Goal: Task Accomplishment & Management: Manage account settings

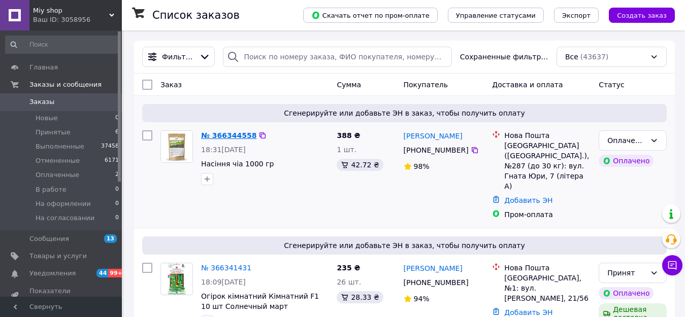
click at [236, 133] on link "№ 366344558" at bounding box center [228, 135] width 55 height 8
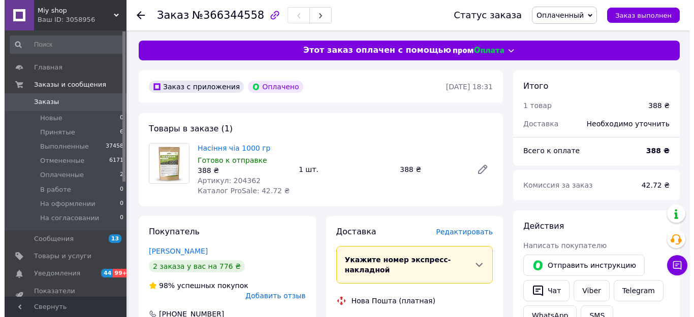
scroll to position [51, 0]
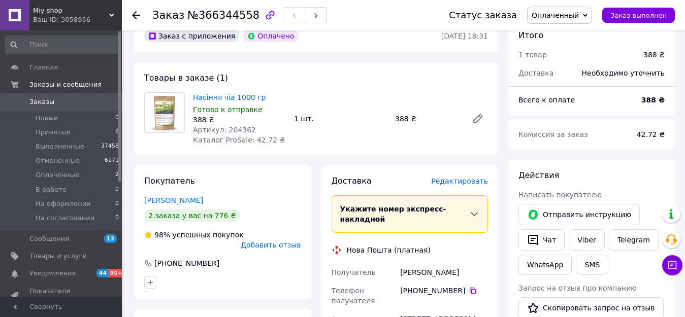
click at [472, 183] on span "Редактировать" at bounding box center [459, 181] width 57 height 8
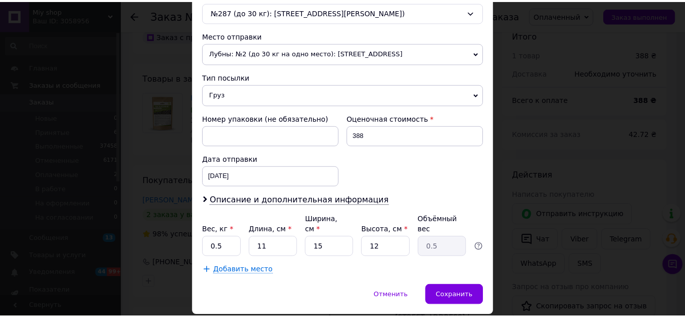
scroll to position [357, 0]
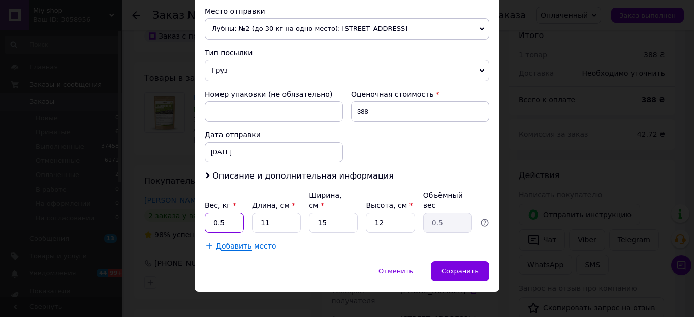
click at [229, 216] on input "0.5" at bounding box center [224, 223] width 39 height 20
type input "2"
click at [470, 266] on div "Сохранить" at bounding box center [460, 271] width 58 height 20
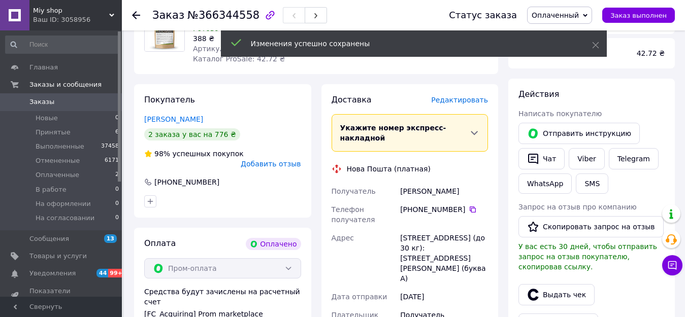
scroll to position [254, 0]
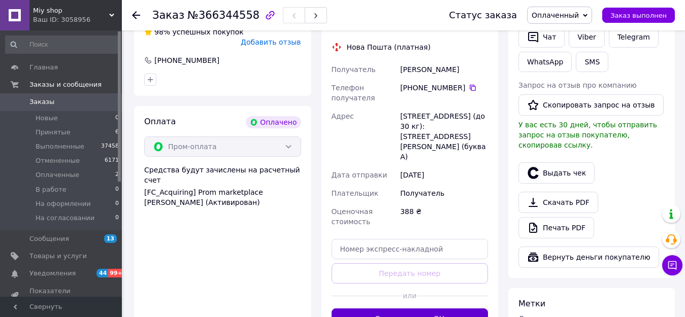
click at [460, 309] on button "Сгенерировать ЭН" at bounding box center [410, 319] width 157 height 20
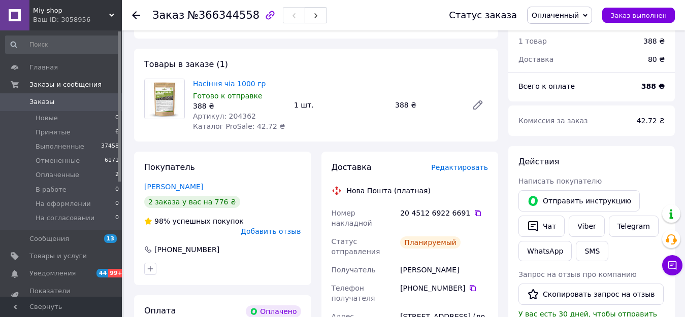
scroll to position [51, 0]
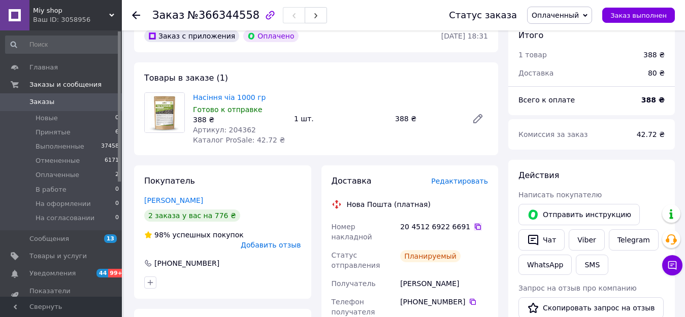
click at [475, 227] on icon at bounding box center [478, 227] width 6 height 6
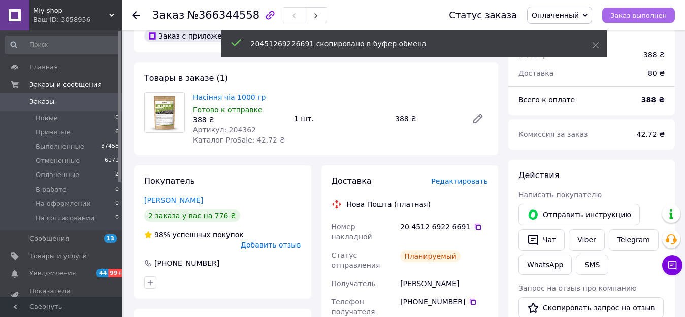
click at [636, 14] on span "Заказ выполнен" at bounding box center [638, 16] width 56 height 8
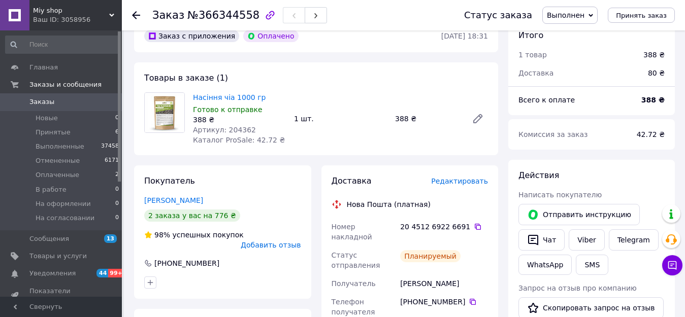
click at [93, 103] on span "Заказы" at bounding box center [61, 101] width 64 height 9
